Goal: Information Seeking & Learning: Learn about a topic

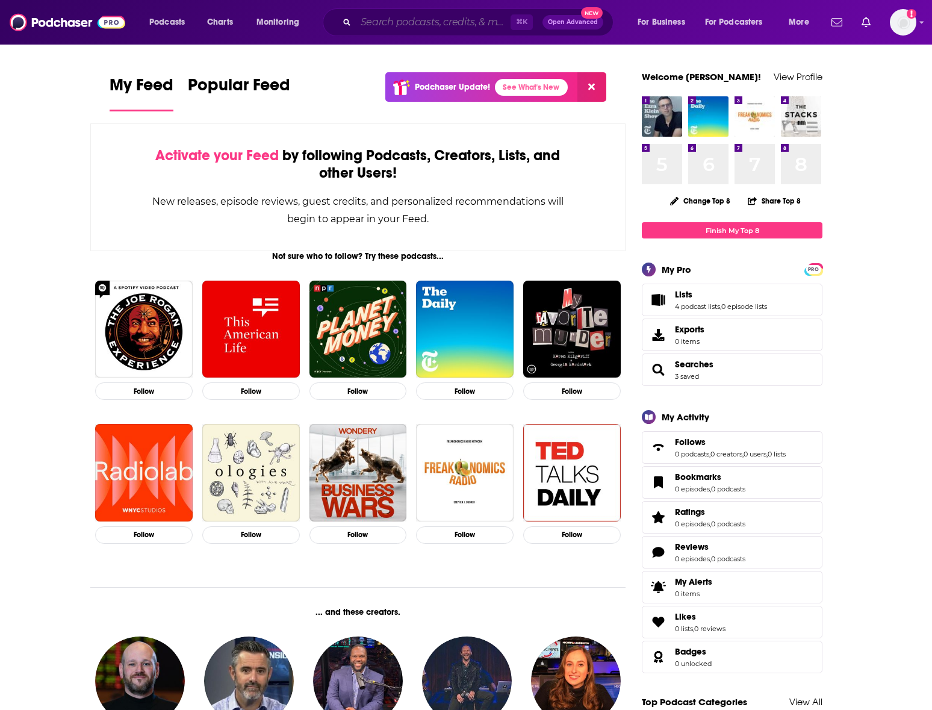
click at [425, 26] on input "Search podcasts, credits, & more..." at bounding box center [433, 22] width 155 height 19
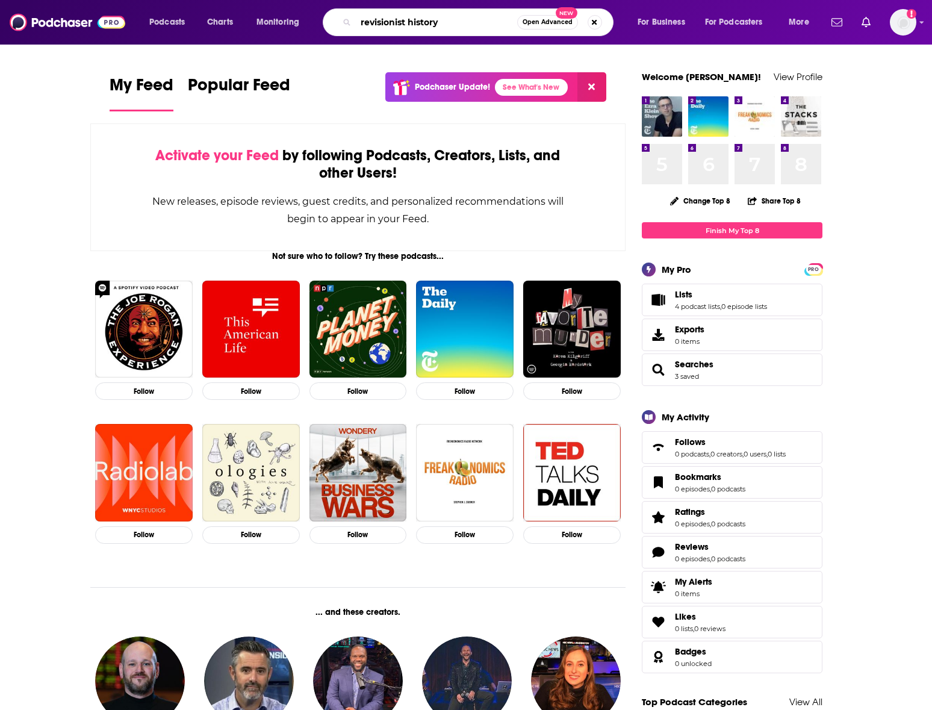
type input "revisionist history"
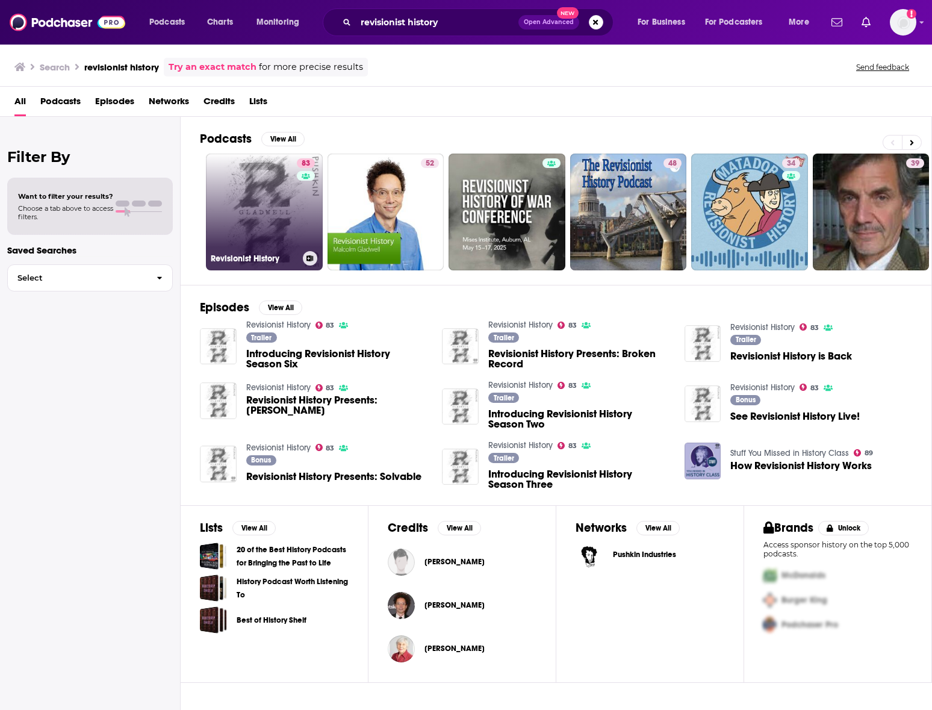
click at [249, 178] on link "83 Revisionist History" at bounding box center [264, 212] width 117 height 117
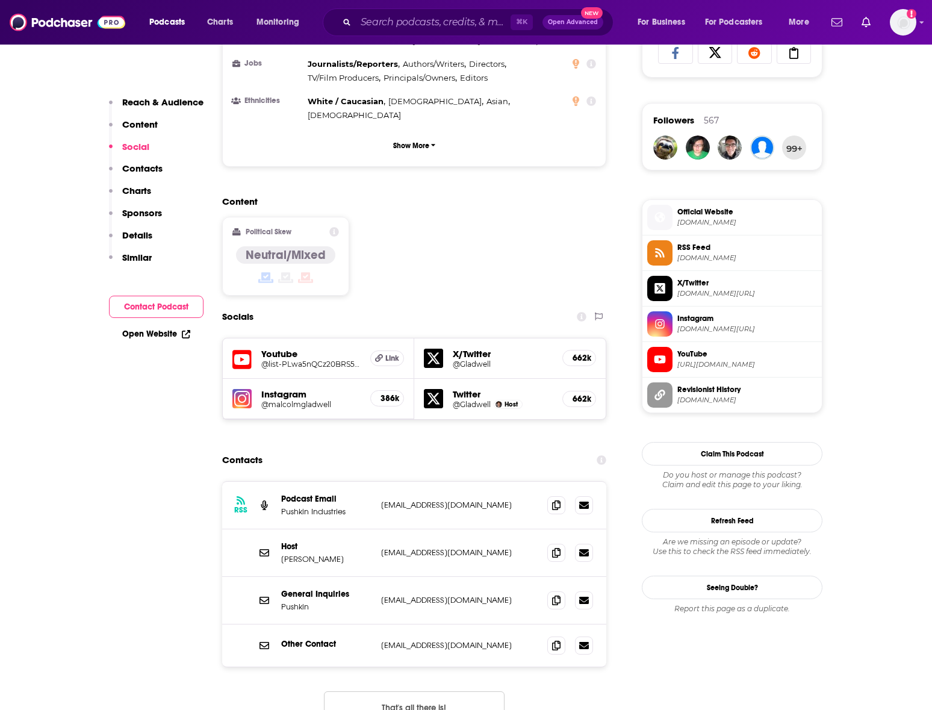
scroll to position [878, 0]
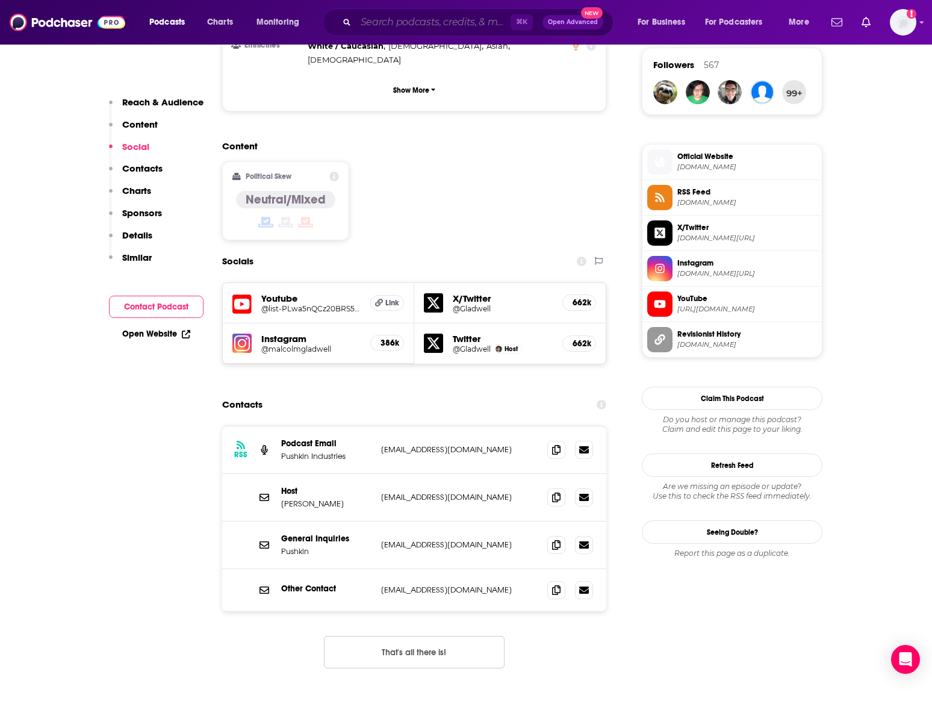
click at [423, 25] on input "Search podcasts, credits, & more..." at bounding box center [433, 22] width 155 height 19
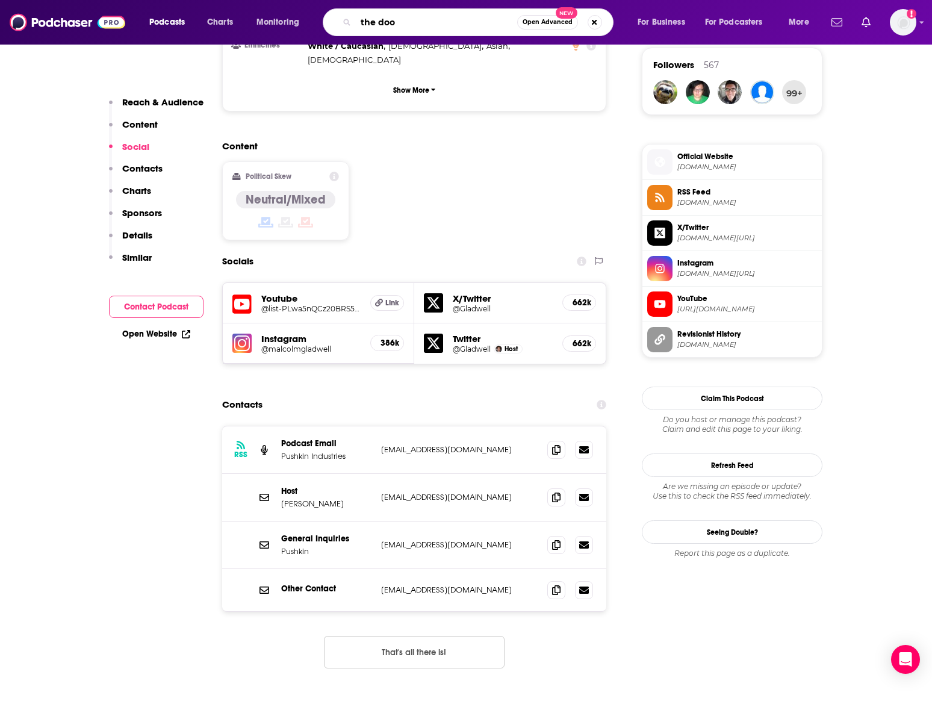
type input "the door"
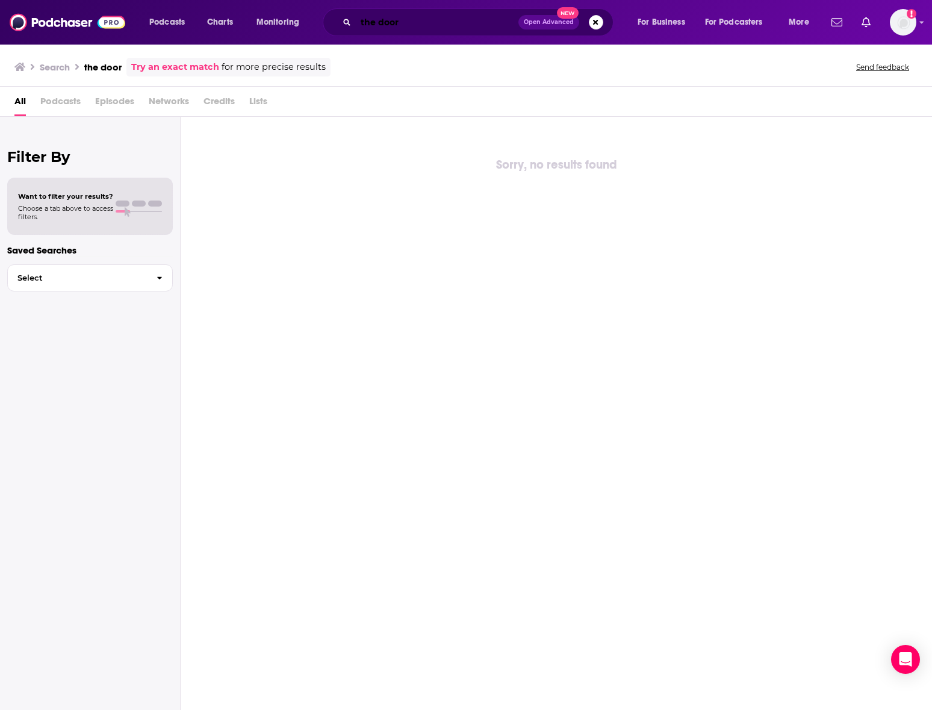
drag, startPoint x: 399, startPoint y: 22, endPoint x: 352, endPoint y: 22, distance: 47.0
click at [376, 22] on input "the door" at bounding box center [437, 22] width 163 height 19
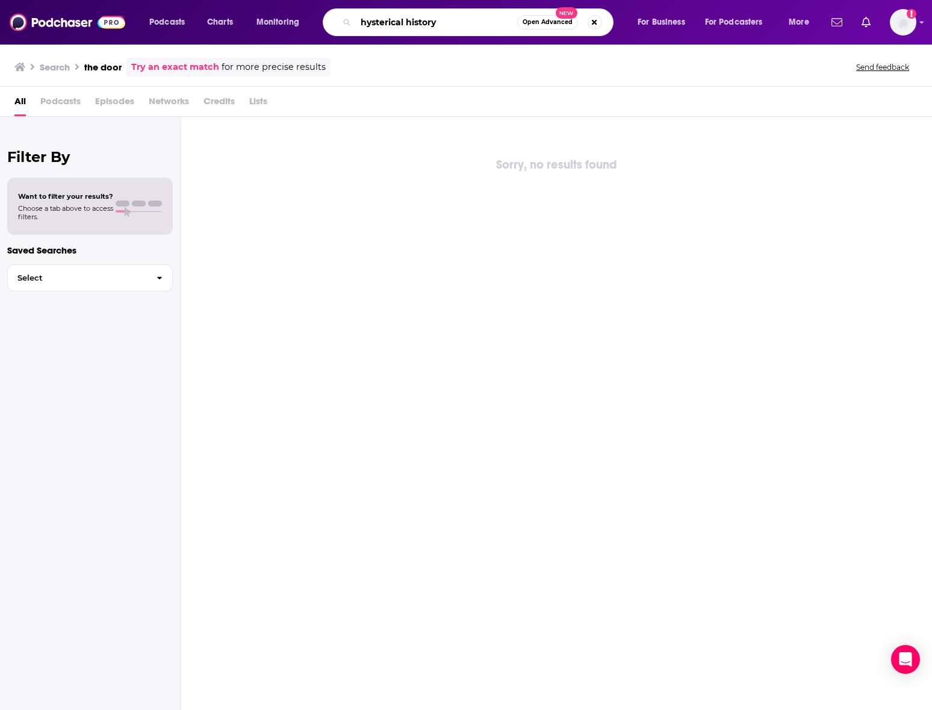
type input "hysterical history"
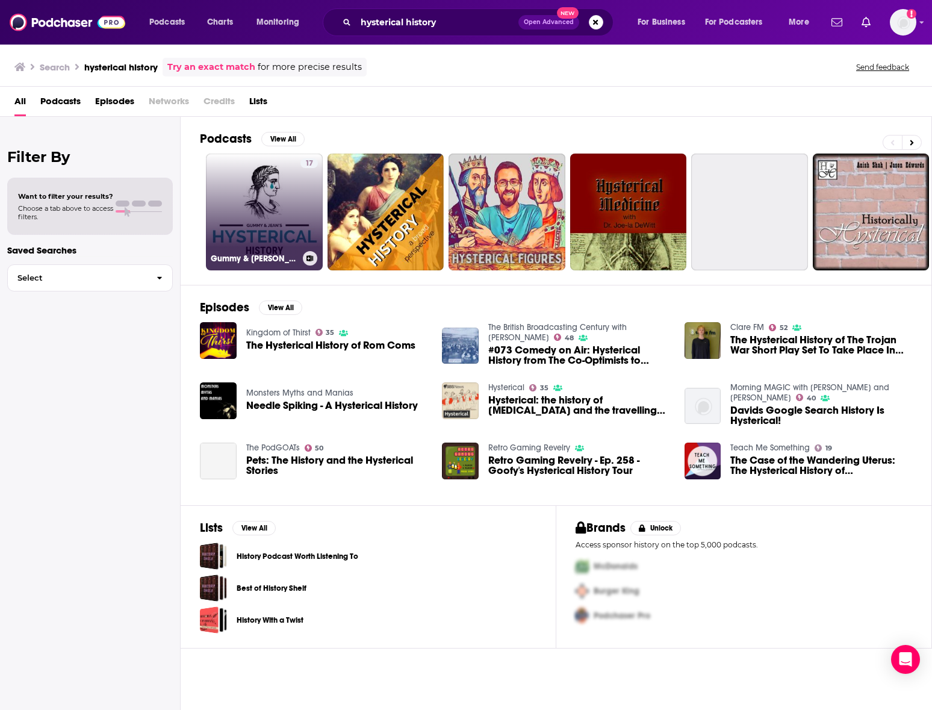
click at [222, 232] on link "17 Gummy & [PERSON_NAME]'s Hysterical History" at bounding box center [264, 212] width 117 height 117
